Goal: Find specific page/section: Find specific page/section

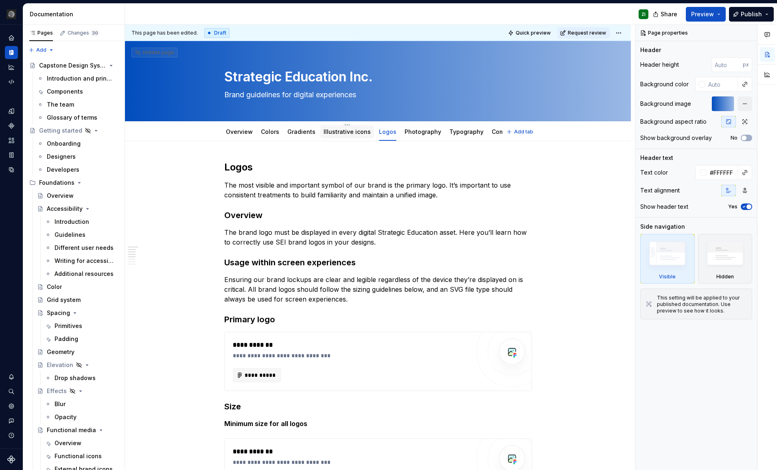
click at [347, 127] on div "Illustrative icons" at bounding box center [347, 131] width 54 height 13
click at [351, 133] on link "Illustrative icons" at bounding box center [347, 131] width 47 height 7
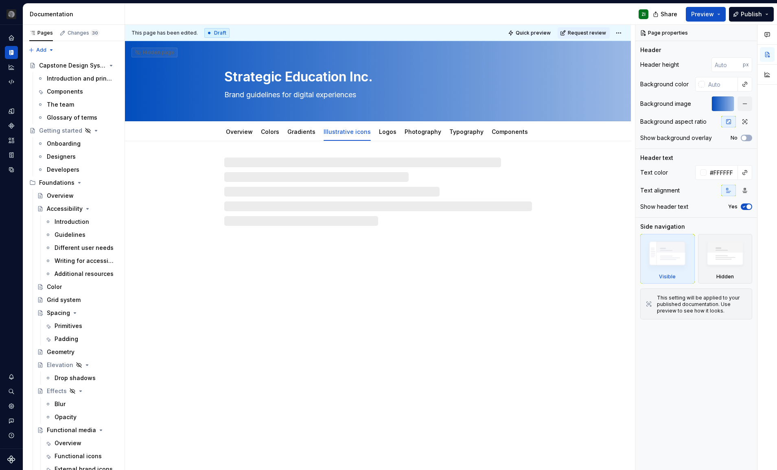
type textarea "*"
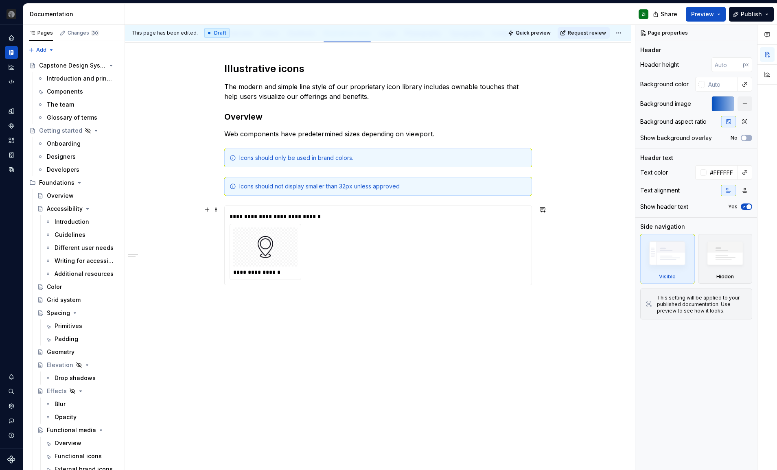
scroll to position [98, 0]
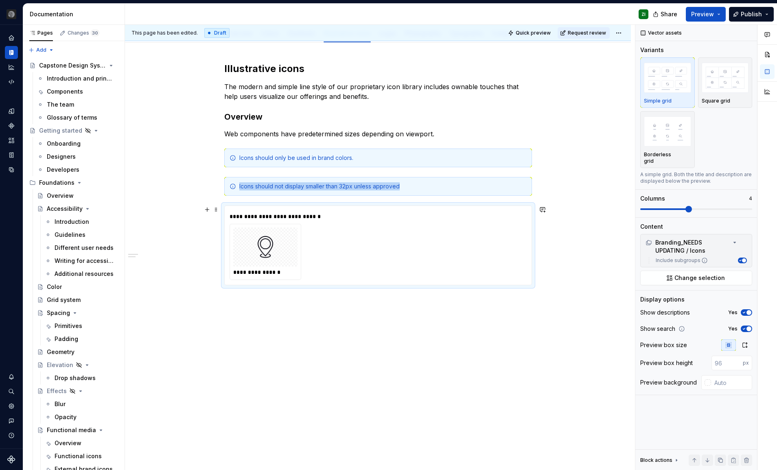
click at [297, 243] on div at bounding box center [265, 246] width 65 height 39
click at [700, 274] on span "Change selection" at bounding box center [699, 278] width 50 height 8
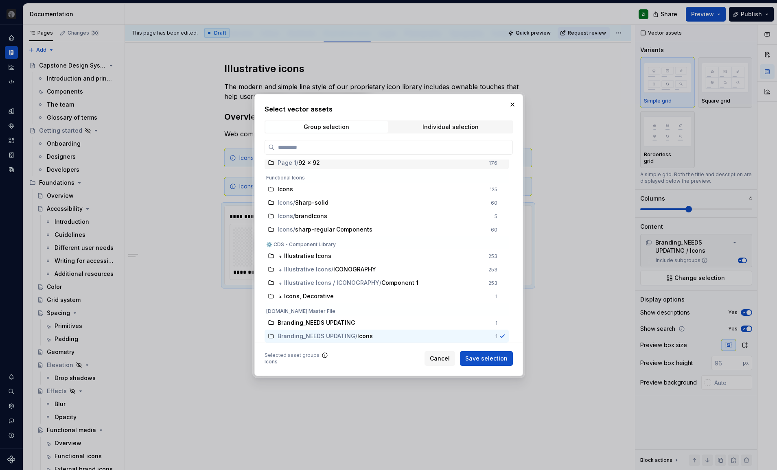
scroll to position [94, 0]
click at [323, 324] on span "Branding_NEEDS UPDATING" at bounding box center [317, 323] width 78 height 8
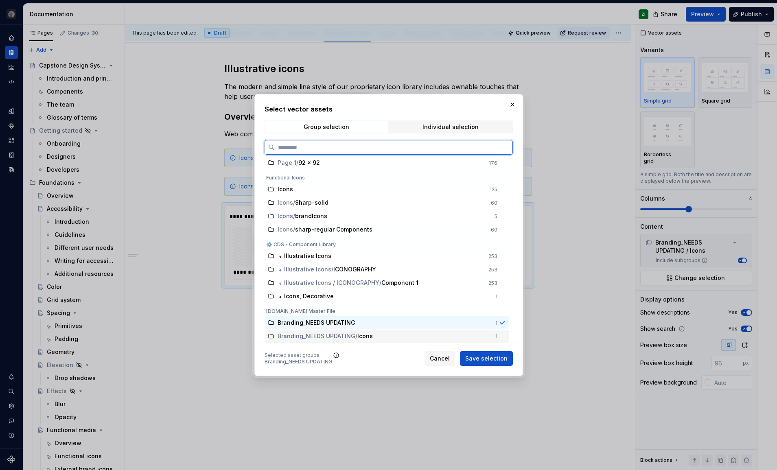
click at [336, 335] on span "Branding_NEEDS UPDATING" at bounding box center [317, 336] width 78 height 8
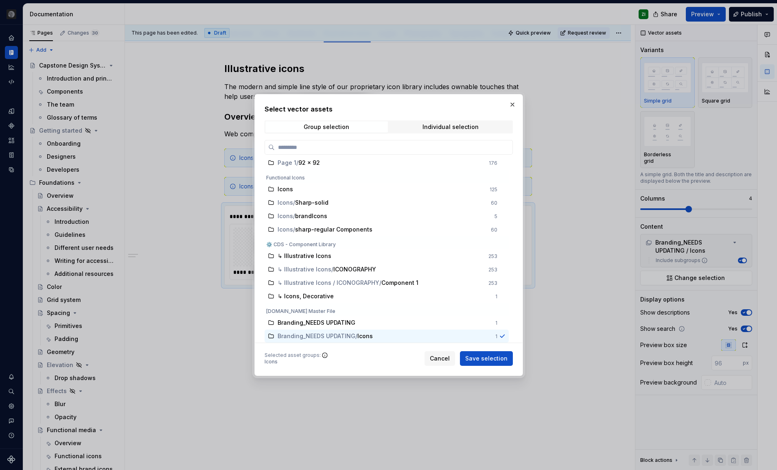
click at [319, 312] on div "[DOMAIN_NAME] Master File" at bounding box center [387, 309] width 244 height 13
click at [433, 320] on div "Branding_NEEDS UPDATING" at bounding box center [384, 323] width 213 height 8
click at [445, 359] on span "Cancel" at bounding box center [440, 358] width 20 height 8
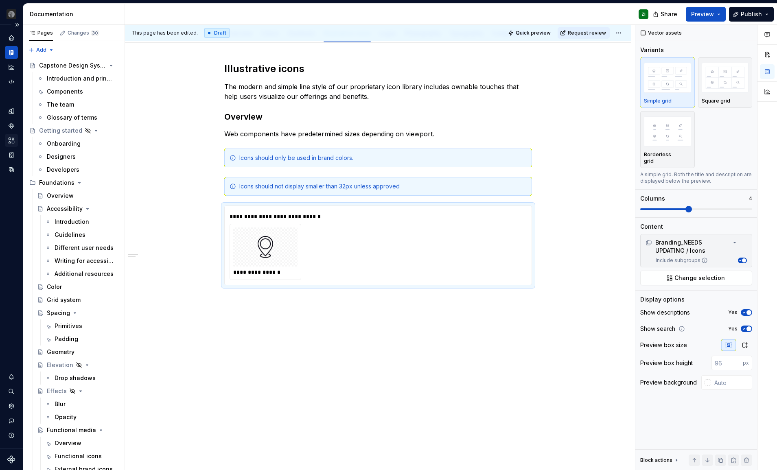
click at [9, 139] on icon "Assets" at bounding box center [12, 140] width 6 height 5
